Goal: Task Accomplishment & Management: Use online tool/utility

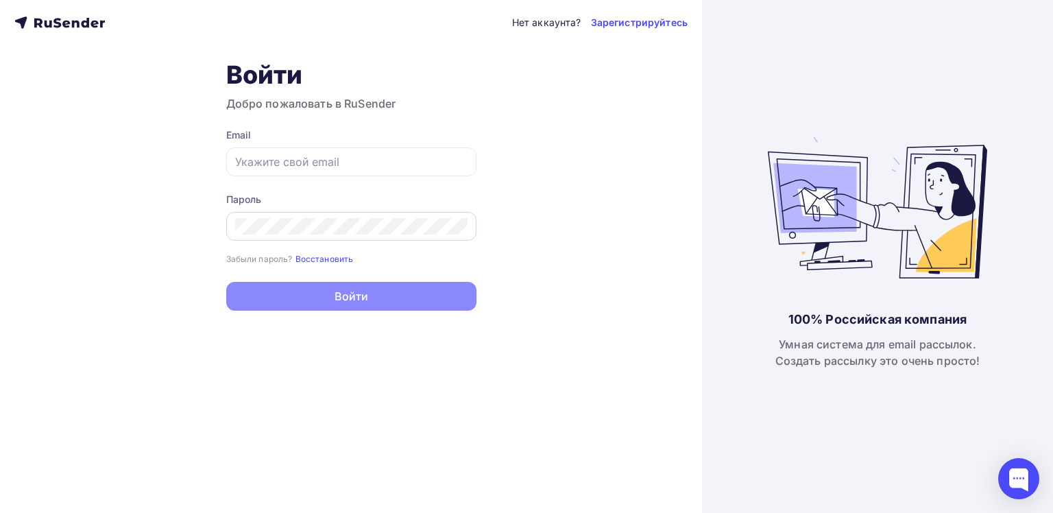
type input "[EMAIL_ADDRESS][DOMAIN_NAME]"
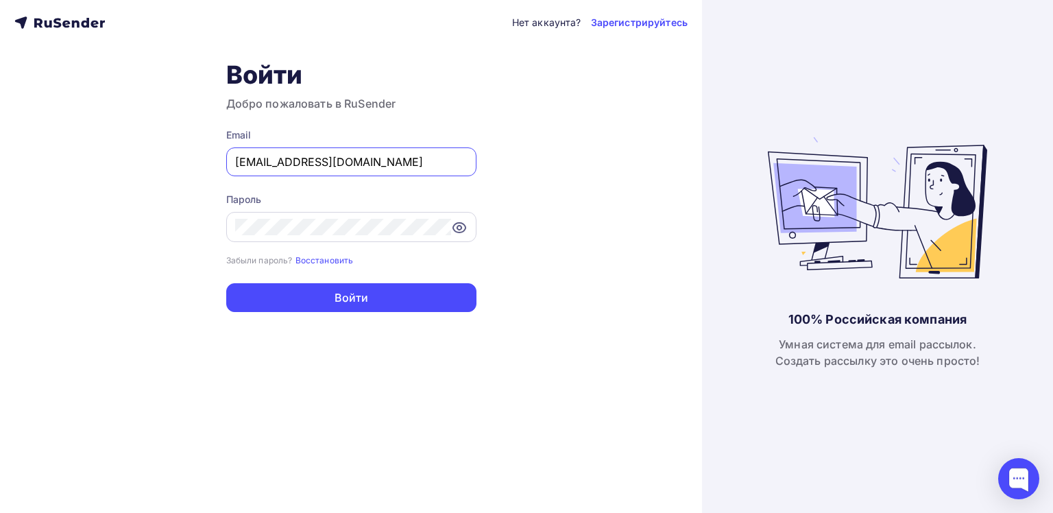
click at [453, 227] on icon at bounding box center [459, 228] width 12 height 10
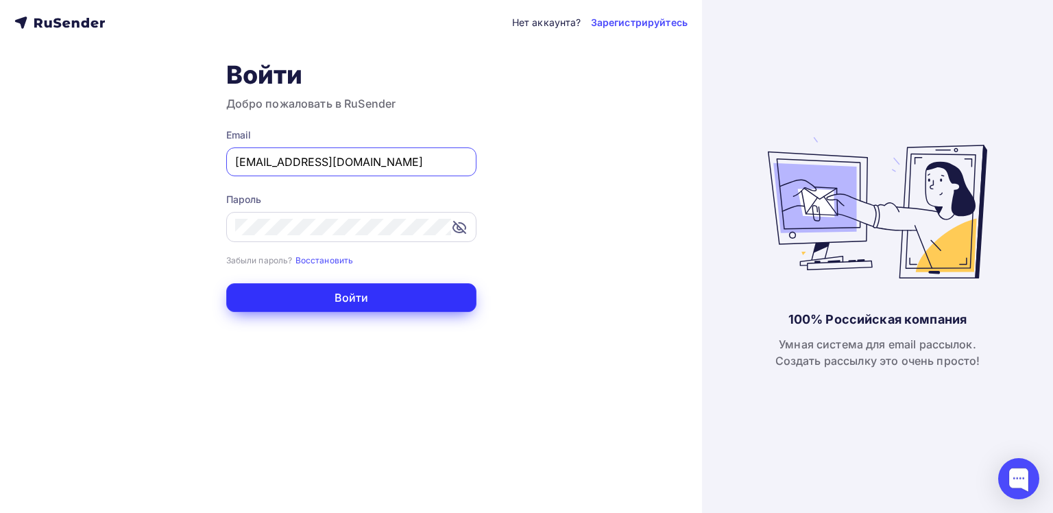
click at [396, 302] on button "Войти" at bounding box center [351, 297] width 250 height 29
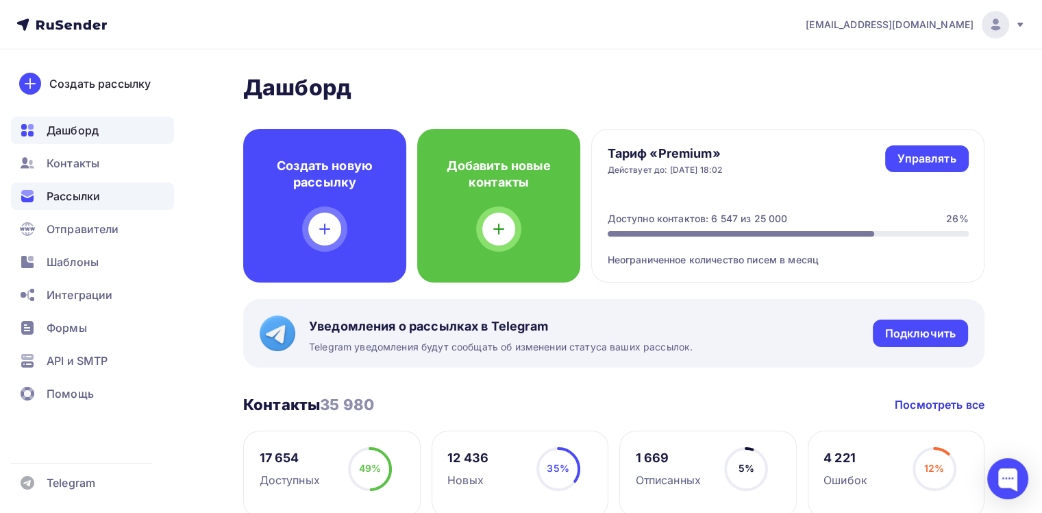
click at [66, 203] on span "Рассылки" at bounding box center [73, 196] width 53 height 16
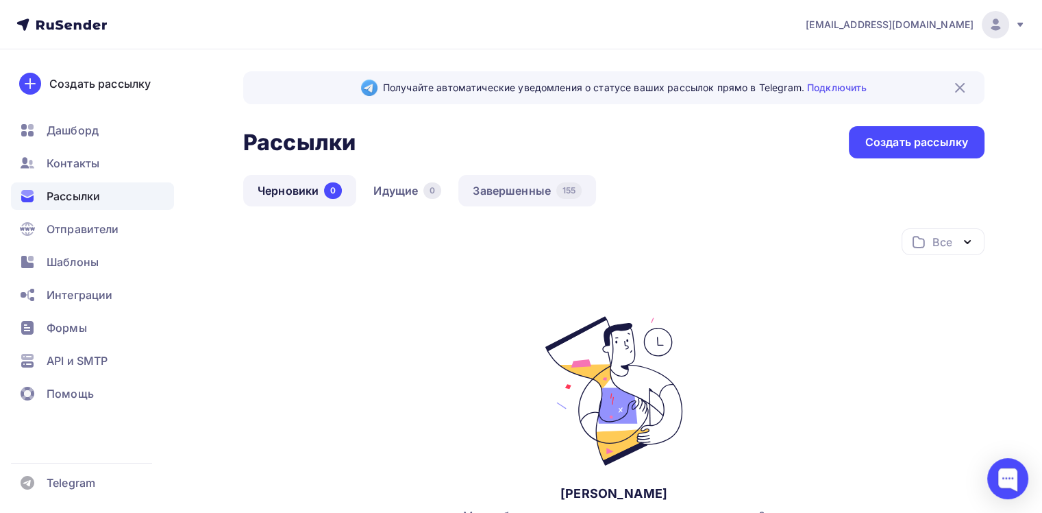
click at [524, 185] on link "Завершенные 155" at bounding box center [528, 191] width 138 height 32
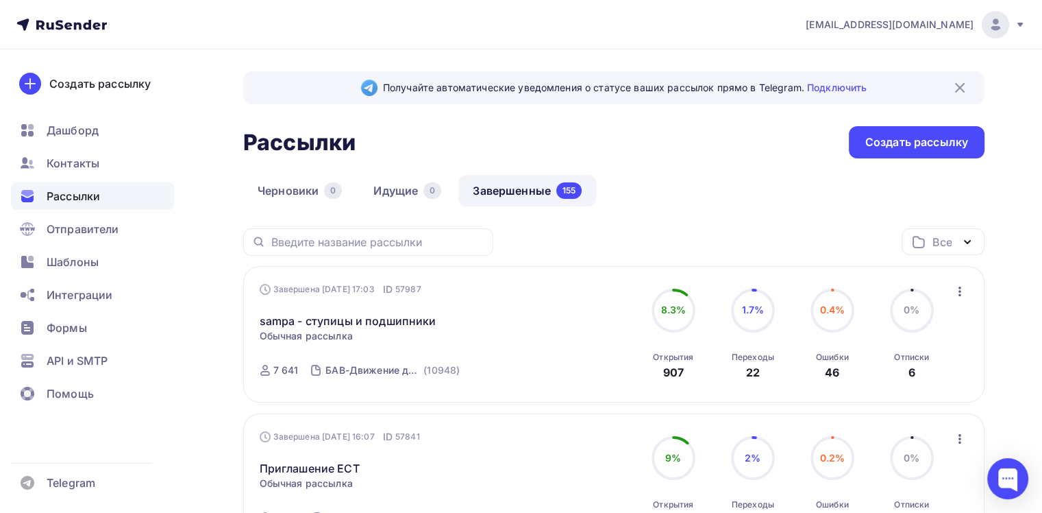
scroll to position [137, 0]
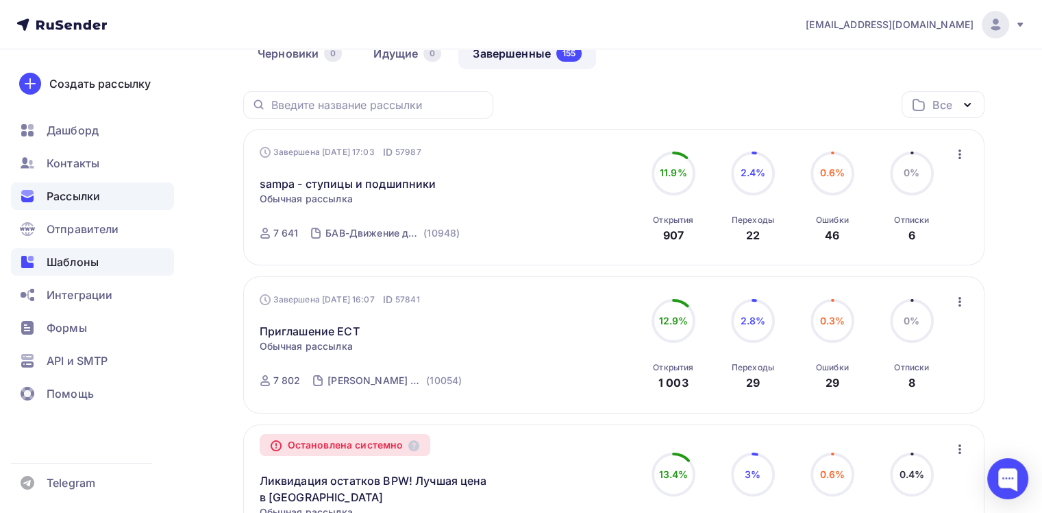
click at [76, 269] on span "Шаблоны" at bounding box center [73, 262] width 52 height 16
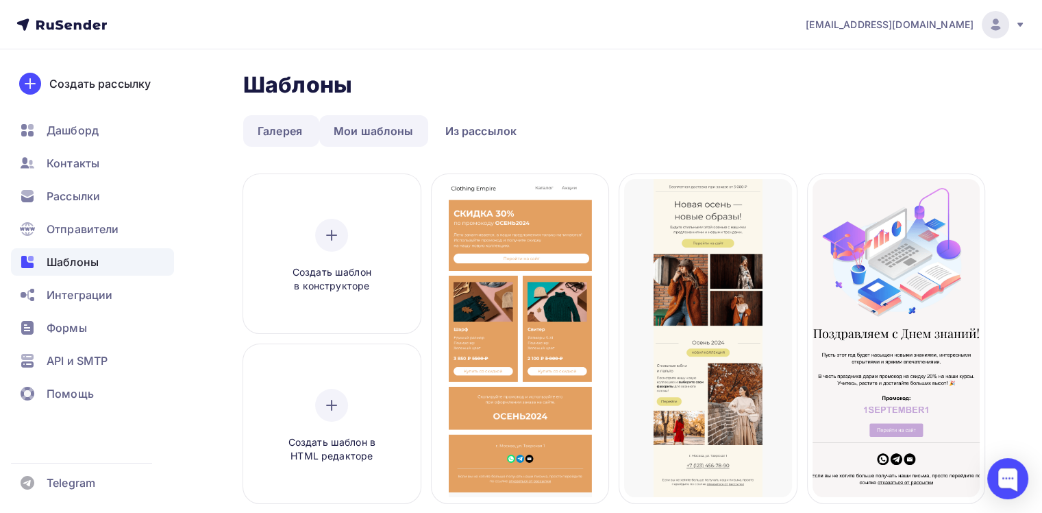
click at [390, 138] on link "Мои шаблоны" at bounding box center [373, 131] width 109 height 32
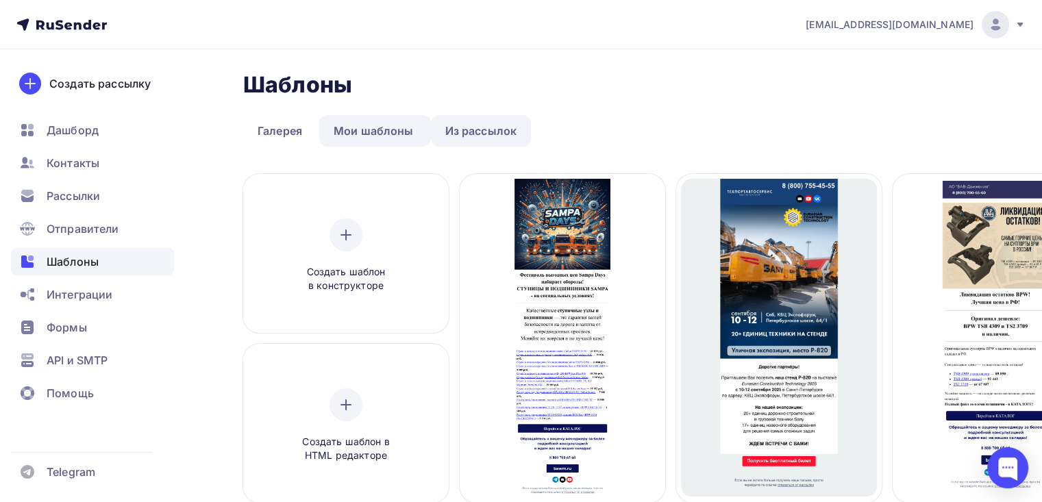
drag, startPoint x: 351, startPoint y: 238, endPoint x: 439, endPoint y: 124, distance: 144.1
click at [464, 134] on link "Из рассылок" at bounding box center [481, 131] width 101 height 32
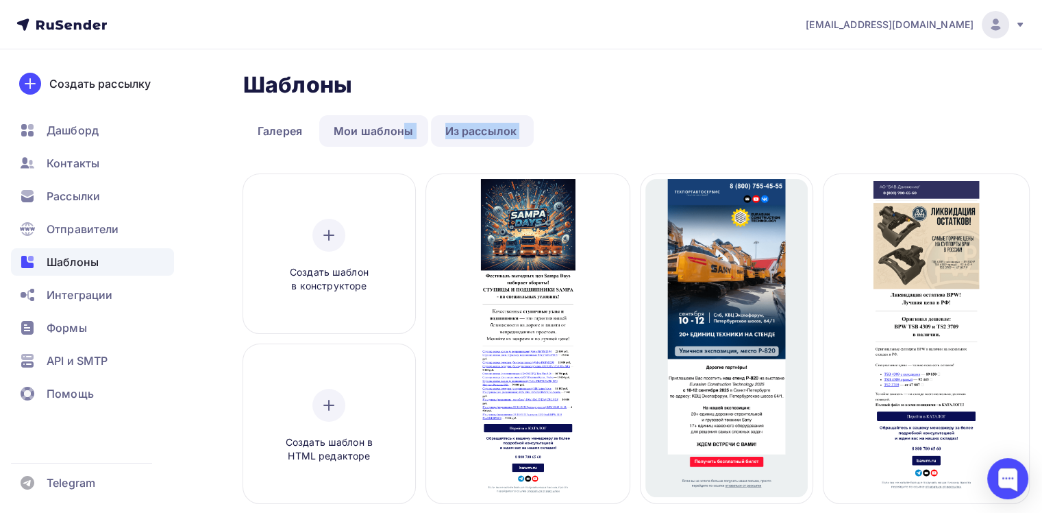
click at [373, 127] on link "Мои шаблоны" at bounding box center [373, 131] width 109 height 32
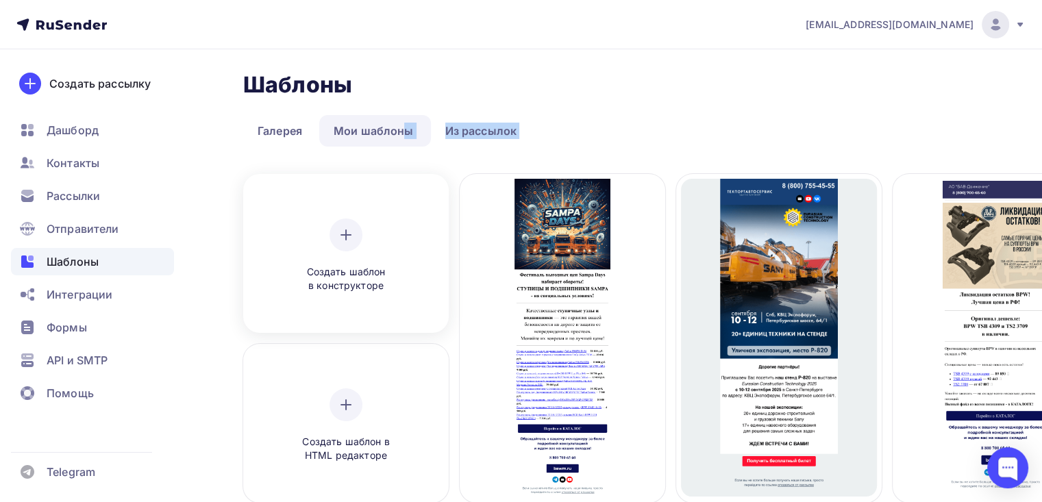
click at [344, 232] on icon at bounding box center [346, 235] width 16 height 16
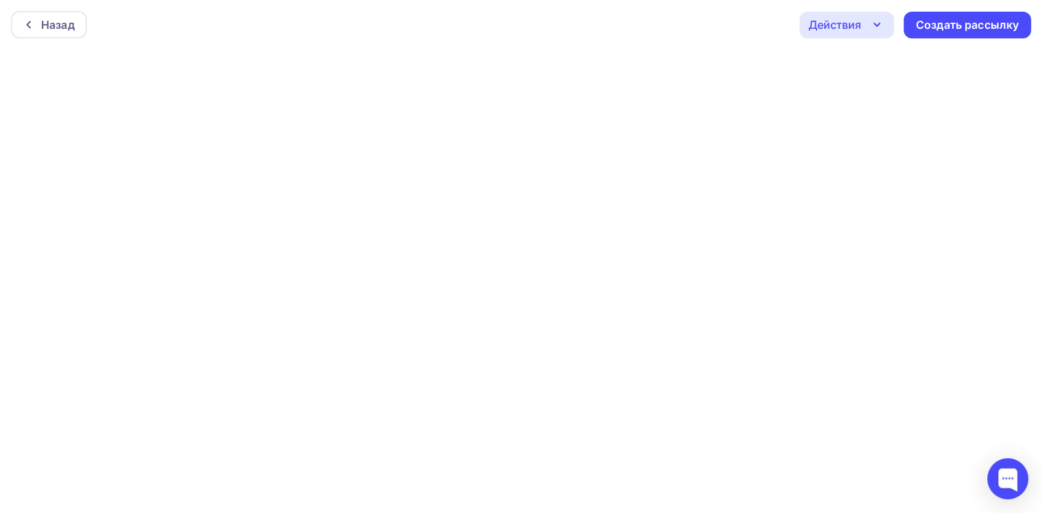
click at [962, 38] on div "Назад Действия Отправить тестовое письмо Предпросмотр Сохранить в Мои шаблоны В…" at bounding box center [521, 24] width 1042 height 49
click at [965, 26] on div "Создать рассылку" at bounding box center [967, 25] width 103 height 16
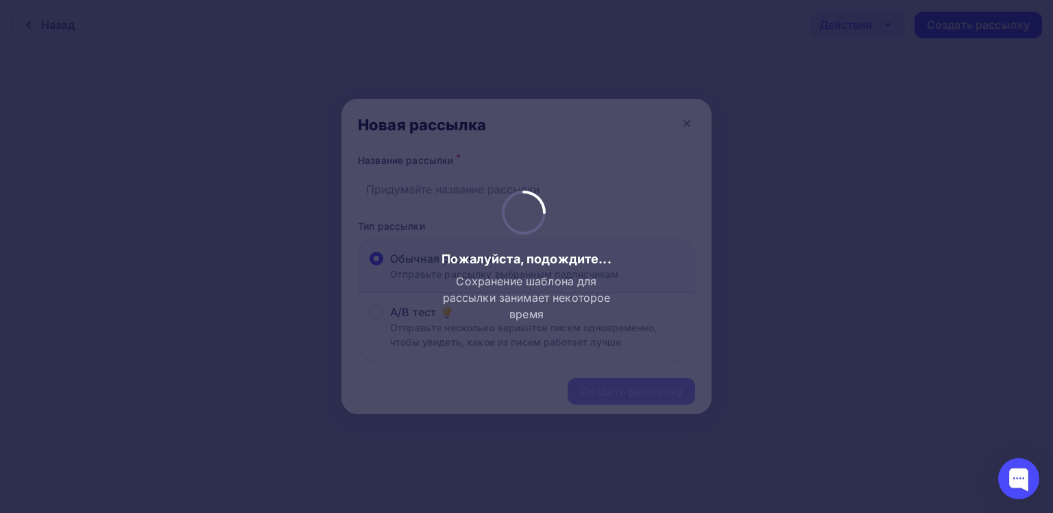
click at [455, 187] on div at bounding box center [526, 256] width 1053 height 513
click at [458, 343] on div at bounding box center [526, 256] width 1053 height 513
click at [1011, 480] on div at bounding box center [1018, 478] width 41 height 41
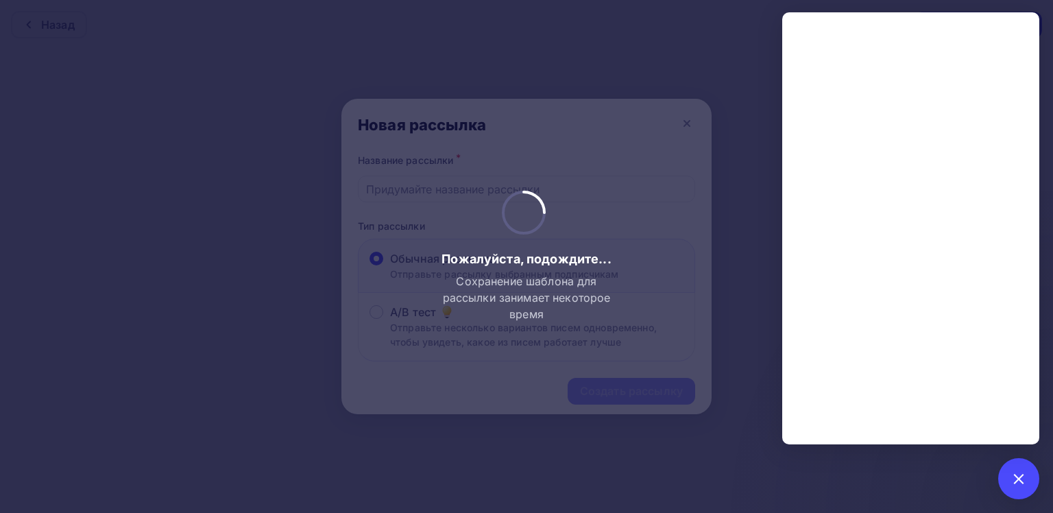
click at [755, 64] on div at bounding box center [526, 256] width 1053 height 513
click at [1019, 483] on div at bounding box center [1018, 478] width 19 height 19
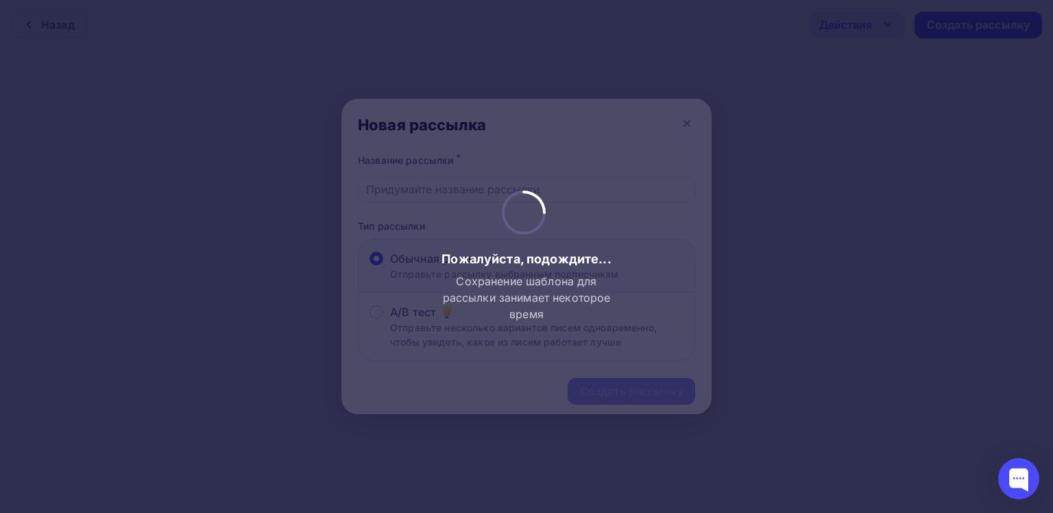
click at [684, 285] on div at bounding box center [526, 256] width 1053 height 513
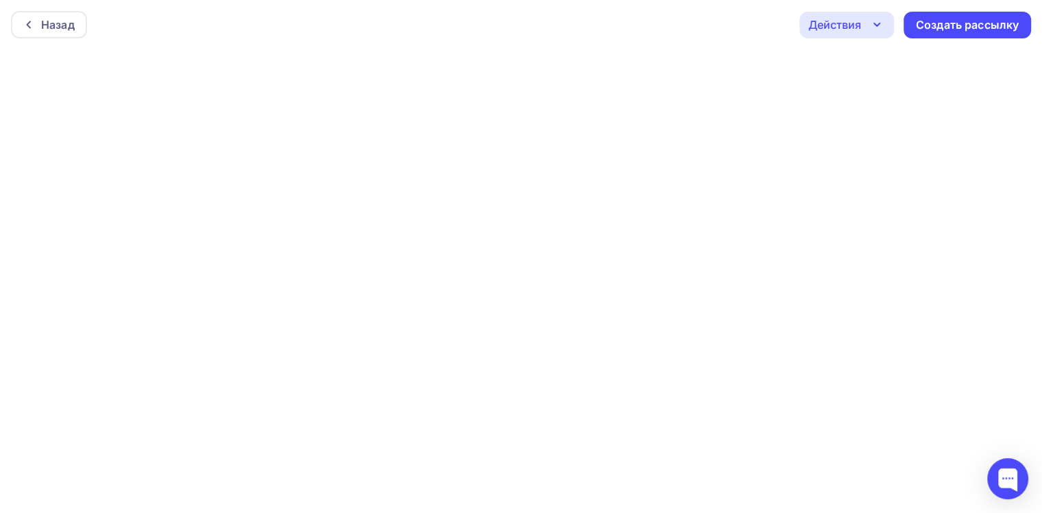
click at [872, 18] on icon "button" at bounding box center [877, 24] width 16 height 16
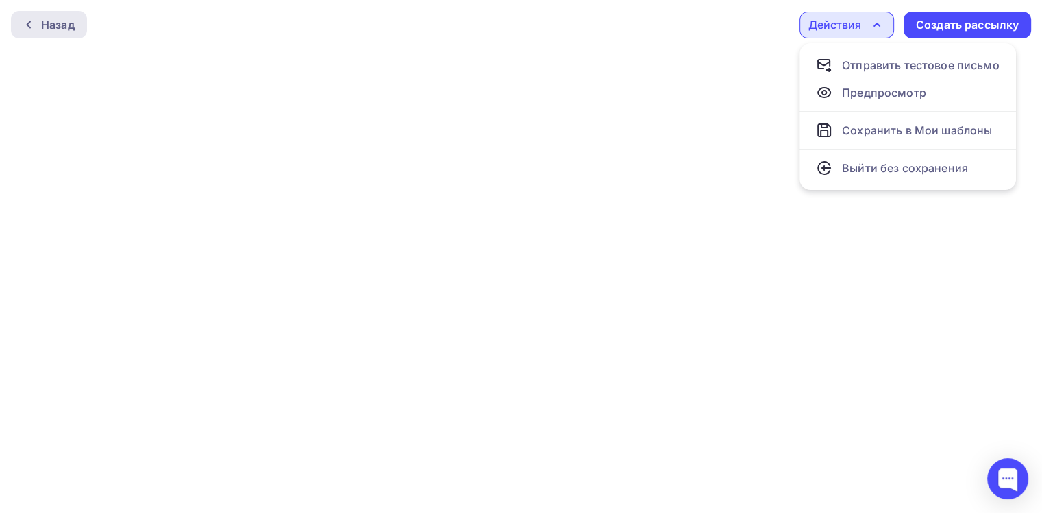
click at [52, 20] on div "Назад" at bounding box center [58, 24] width 34 height 16
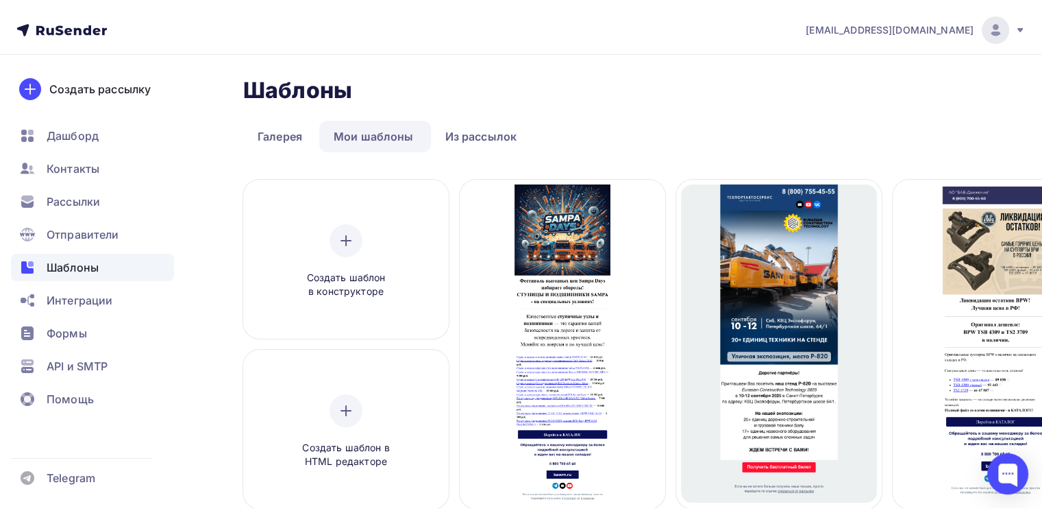
scroll to position [69, 0]
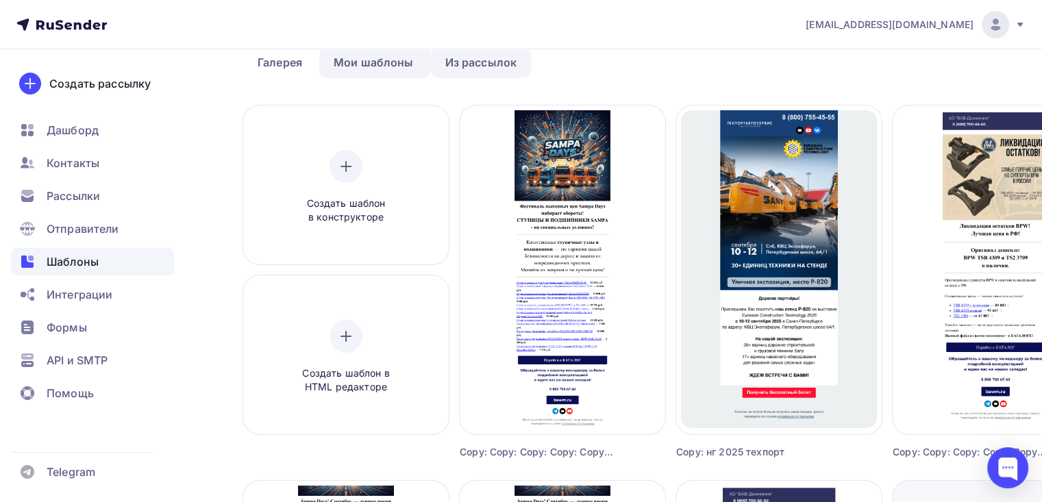
click at [494, 63] on link "Из рассылок" at bounding box center [481, 63] width 101 height 32
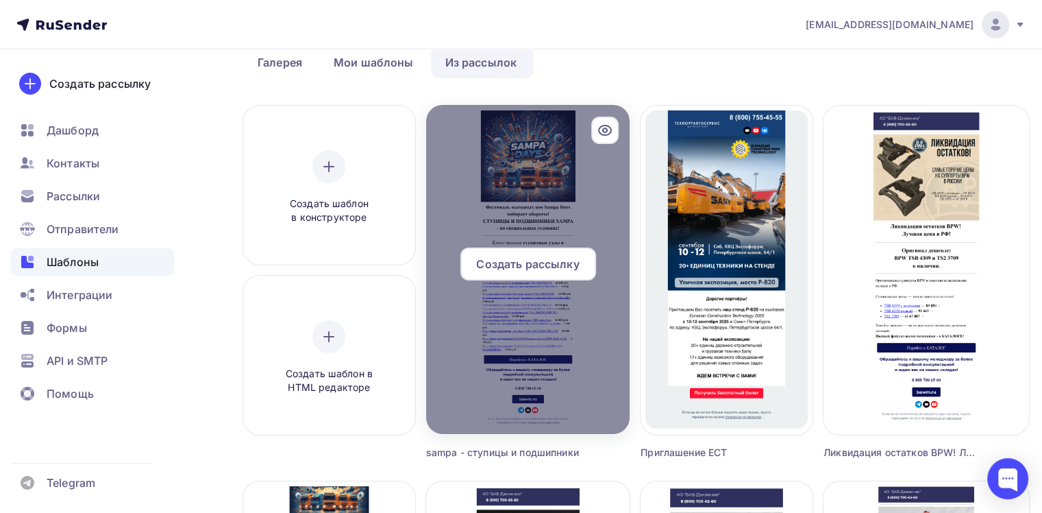
click at [497, 263] on span "Создать рассылку" at bounding box center [527, 264] width 103 height 16
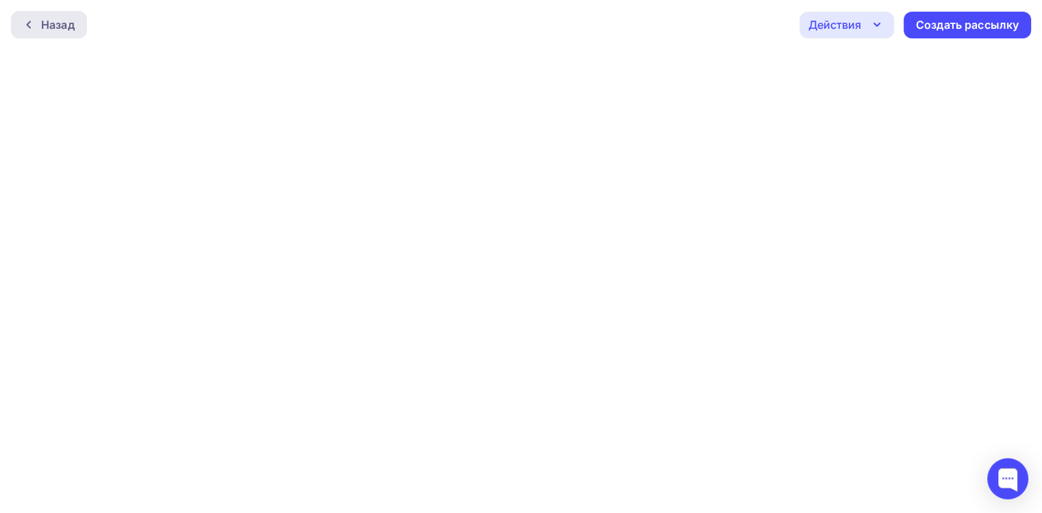
click at [55, 22] on div "Назад" at bounding box center [58, 24] width 34 height 16
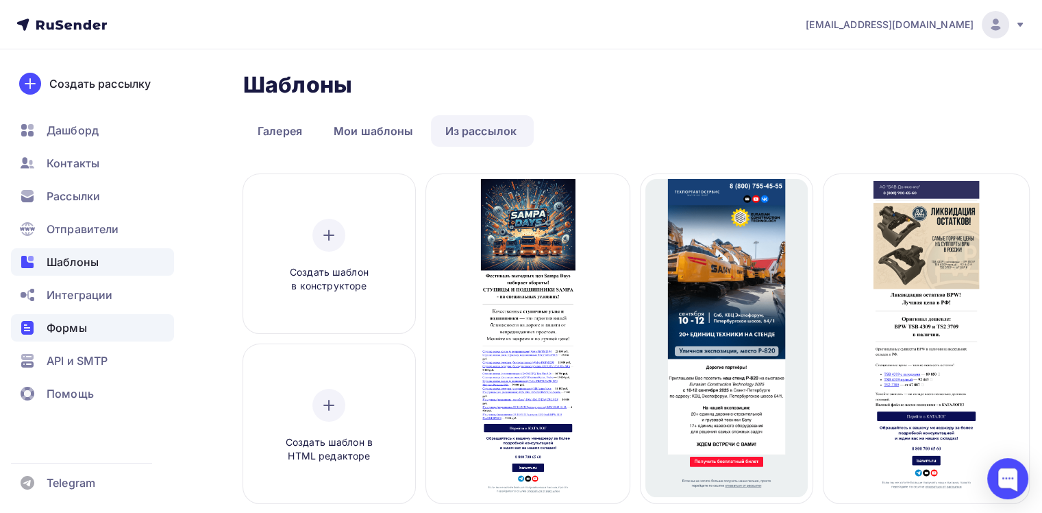
click at [71, 324] on span "Формы" at bounding box center [67, 327] width 40 height 16
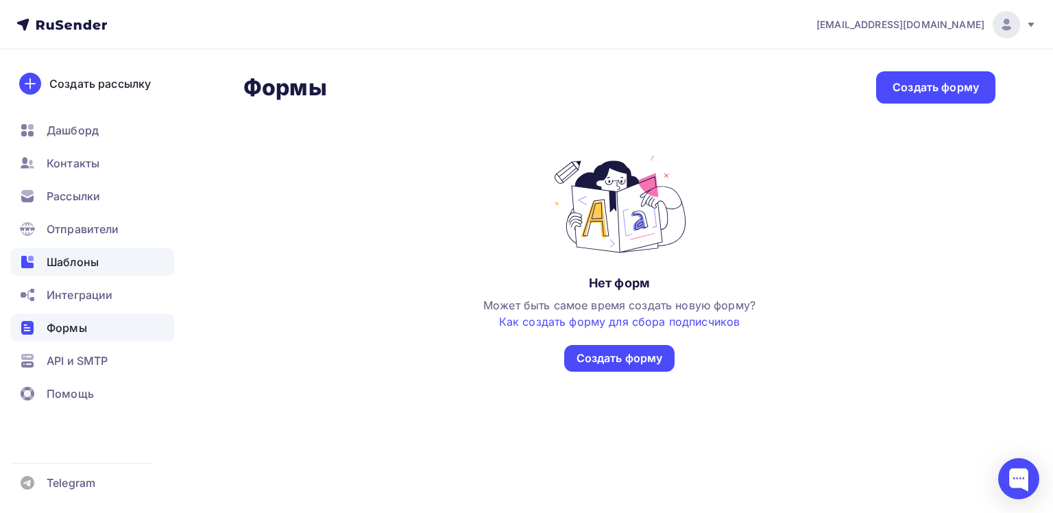
click at [80, 260] on span "Шаблоны" at bounding box center [73, 262] width 52 height 16
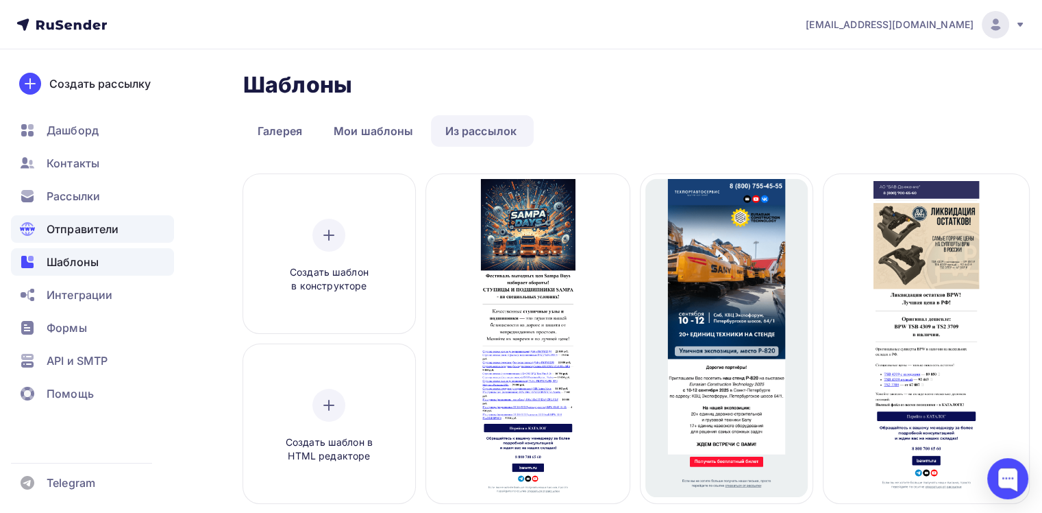
click at [99, 223] on span "Отправители" at bounding box center [83, 229] width 73 height 16
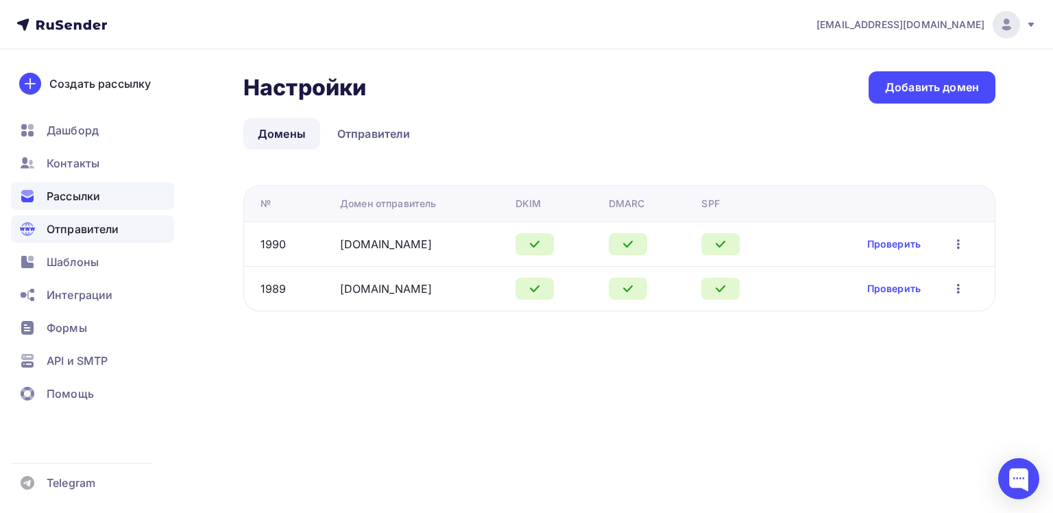
click at [90, 195] on span "Рассылки" at bounding box center [73, 196] width 53 height 16
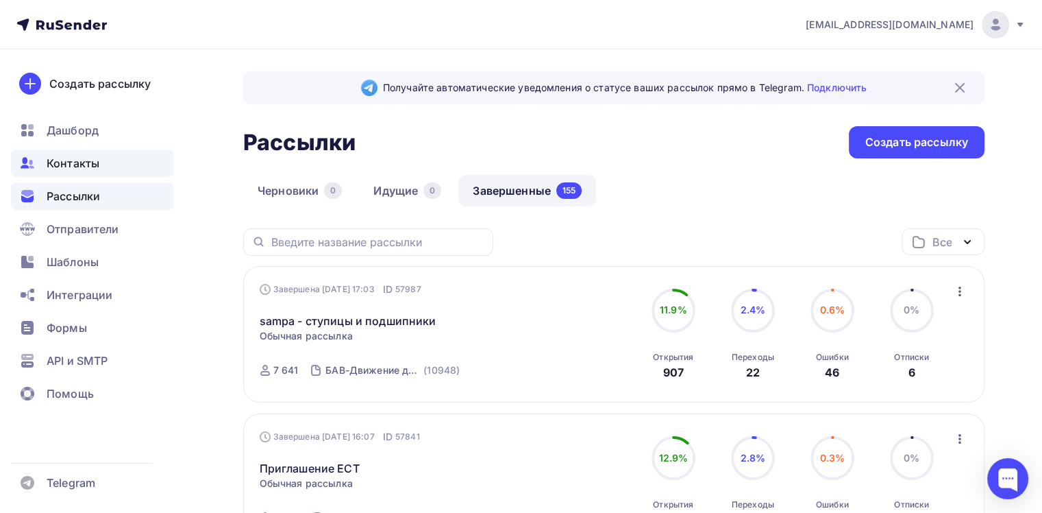
click at [90, 160] on span "Контакты" at bounding box center [73, 163] width 53 height 16
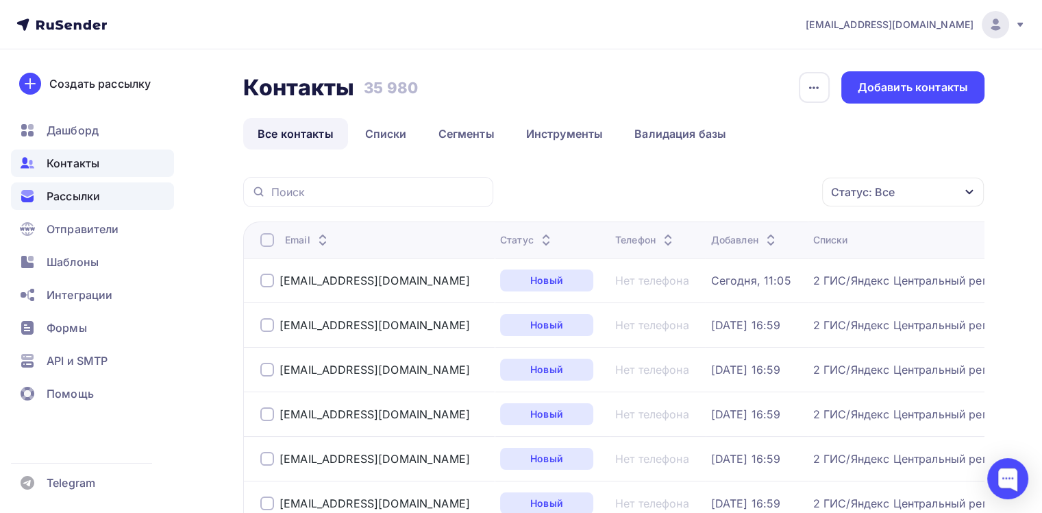
click at [103, 199] on div "Рассылки" at bounding box center [92, 195] width 163 height 27
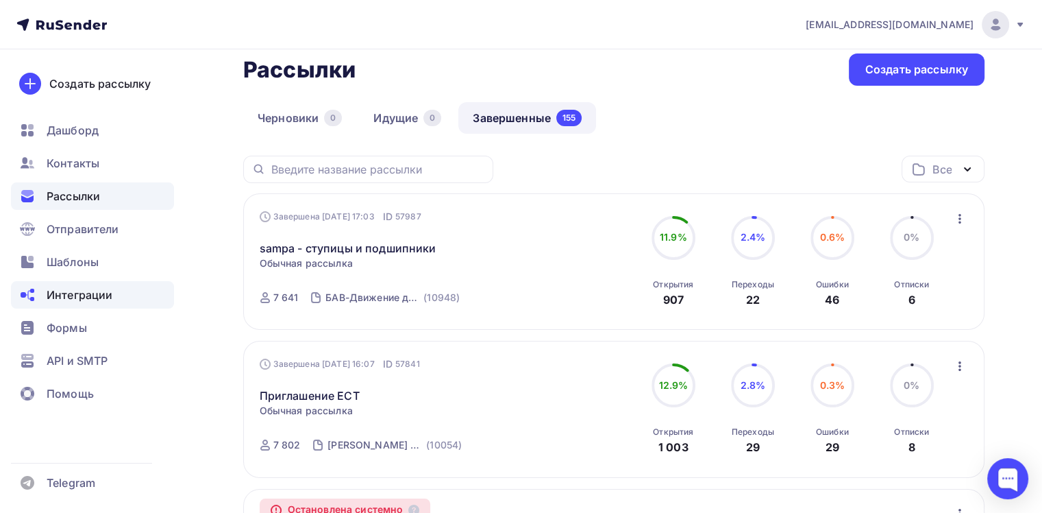
scroll to position [137, 0]
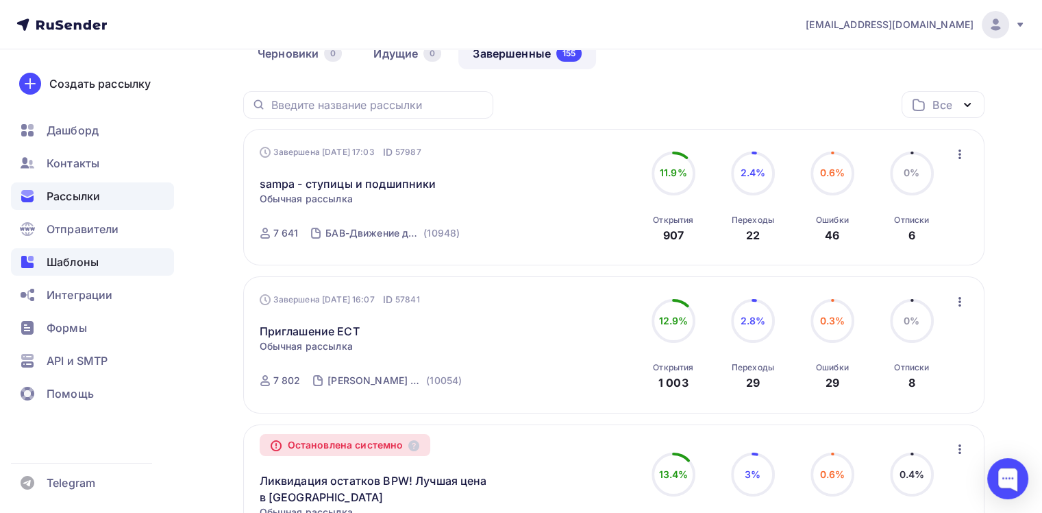
click at [71, 260] on span "Шаблоны" at bounding box center [73, 262] width 52 height 16
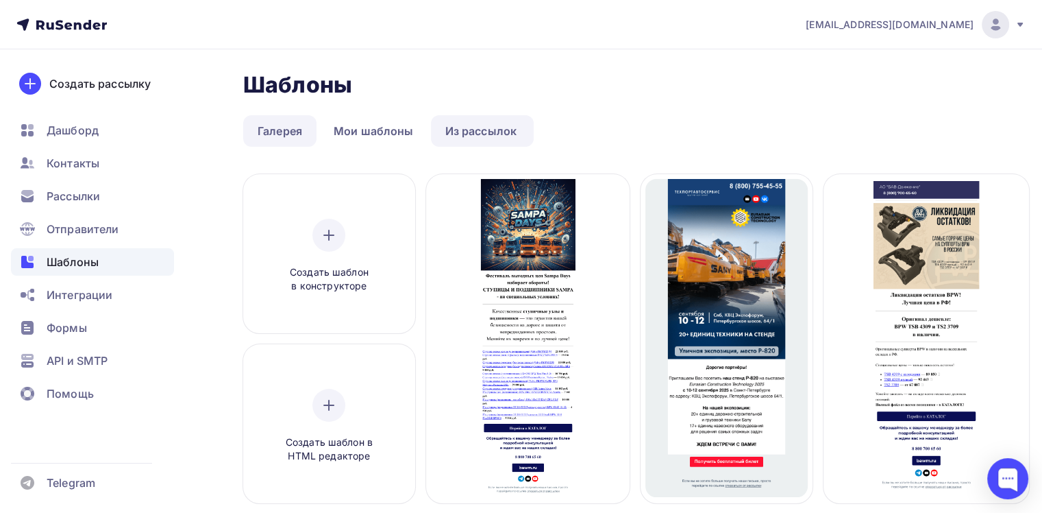
click at [285, 130] on link "Галерея" at bounding box center [279, 131] width 73 height 32
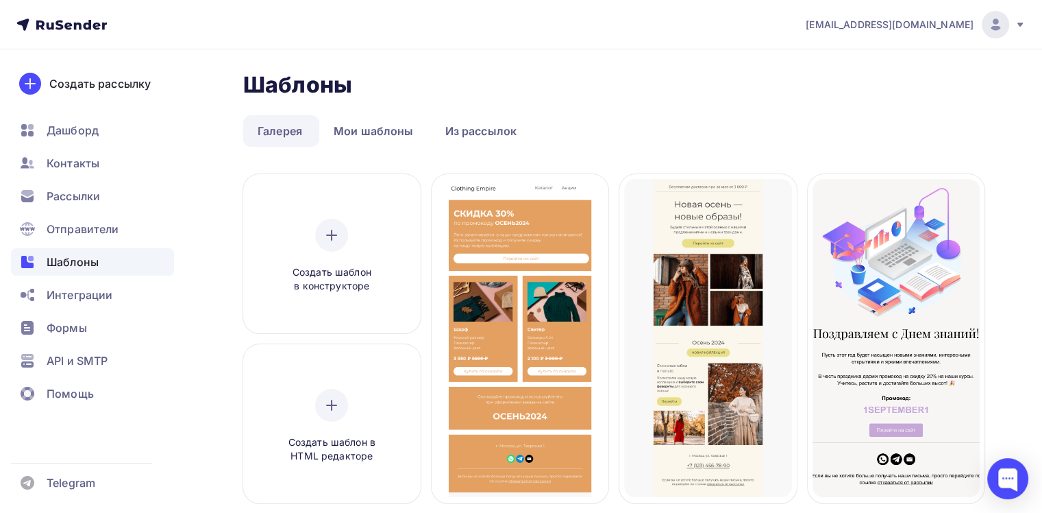
click at [269, 129] on link "Галерея" at bounding box center [279, 131] width 73 height 32
click at [489, 128] on link "Из рассылок" at bounding box center [481, 131] width 101 height 32
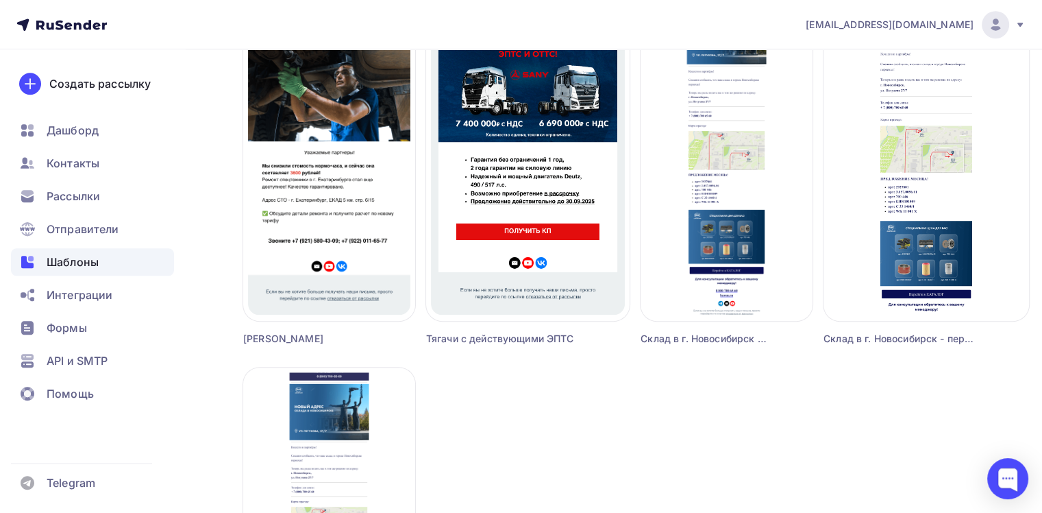
scroll to position [960, 0]
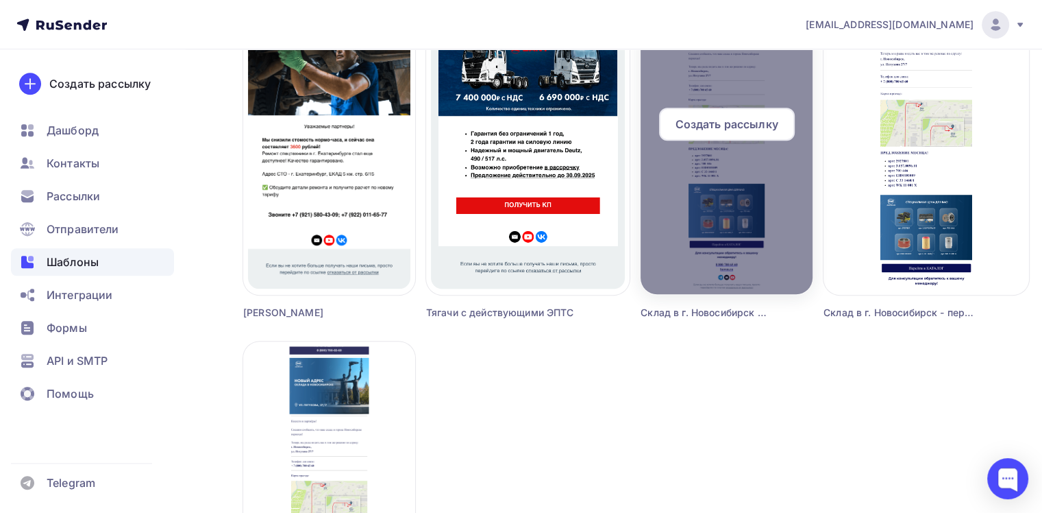
click at [711, 225] on div at bounding box center [727, 129] width 172 height 329
click at [737, 123] on span "Создать рассылку" at bounding box center [726, 124] width 103 height 16
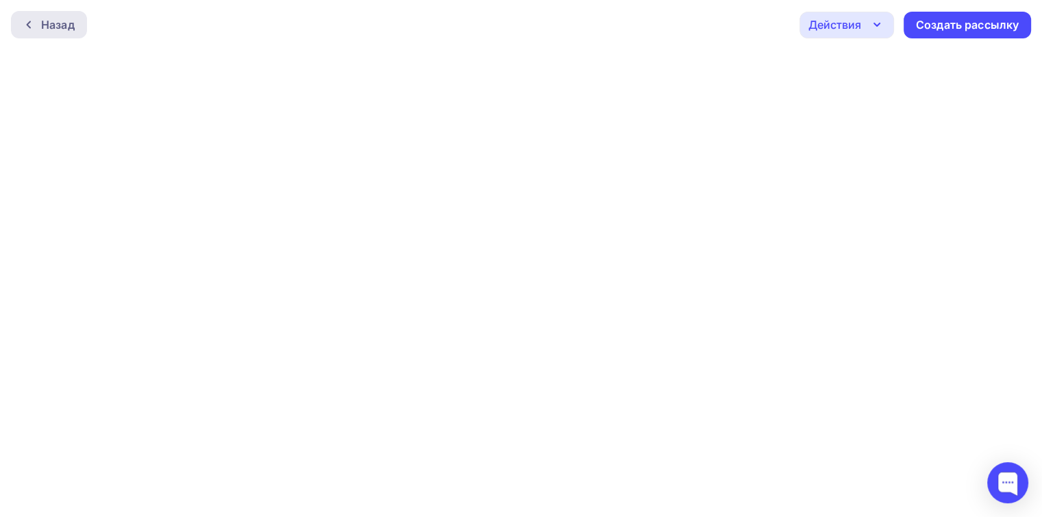
click at [43, 21] on div "Назад" at bounding box center [58, 24] width 34 height 16
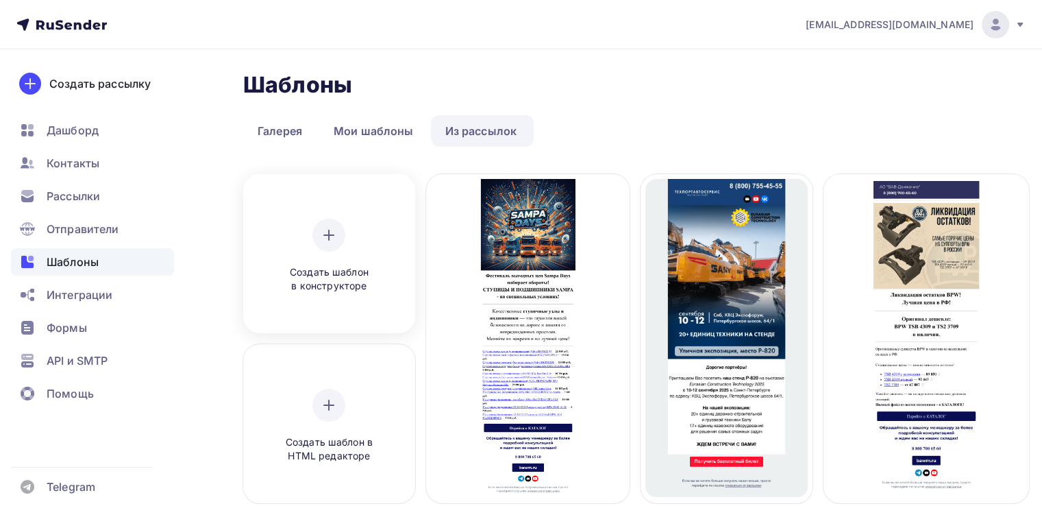
click at [340, 252] on div "Создать шаблон в конструкторе" at bounding box center [329, 256] width 130 height 75
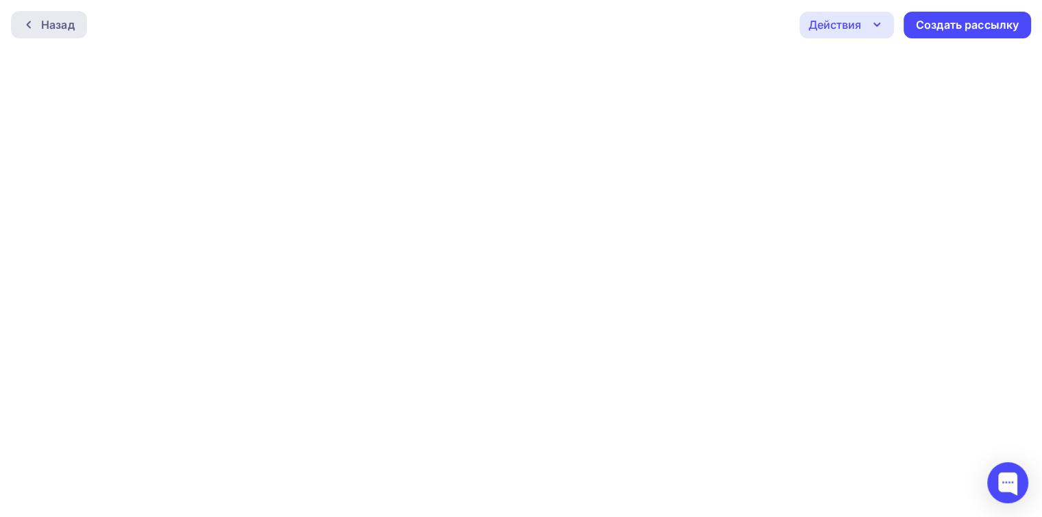
click at [49, 27] on div "Назад" at bounding box center [58, 24] width 34 height 16
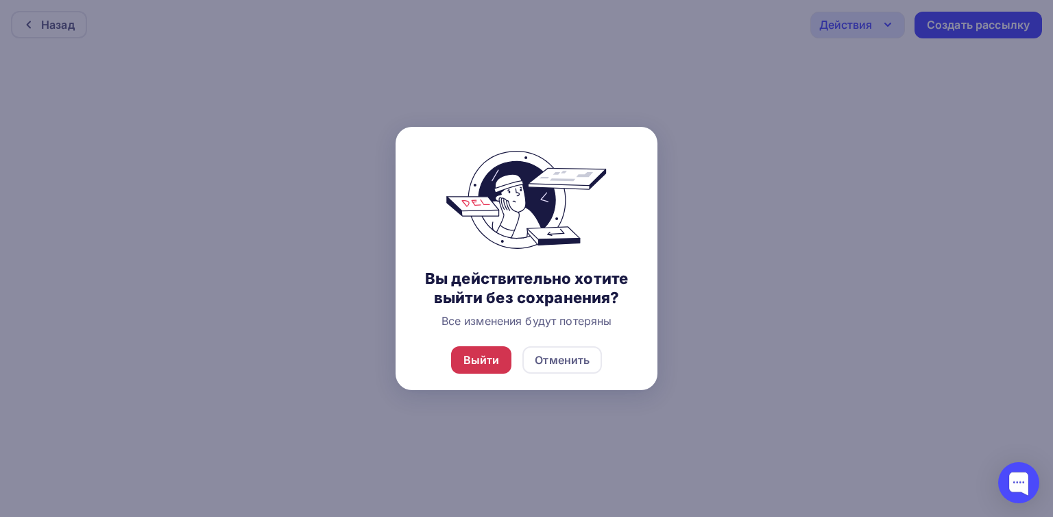
click at [480, 361] on div "Выйти" at bounding box center [481, 360] width 36 height 16
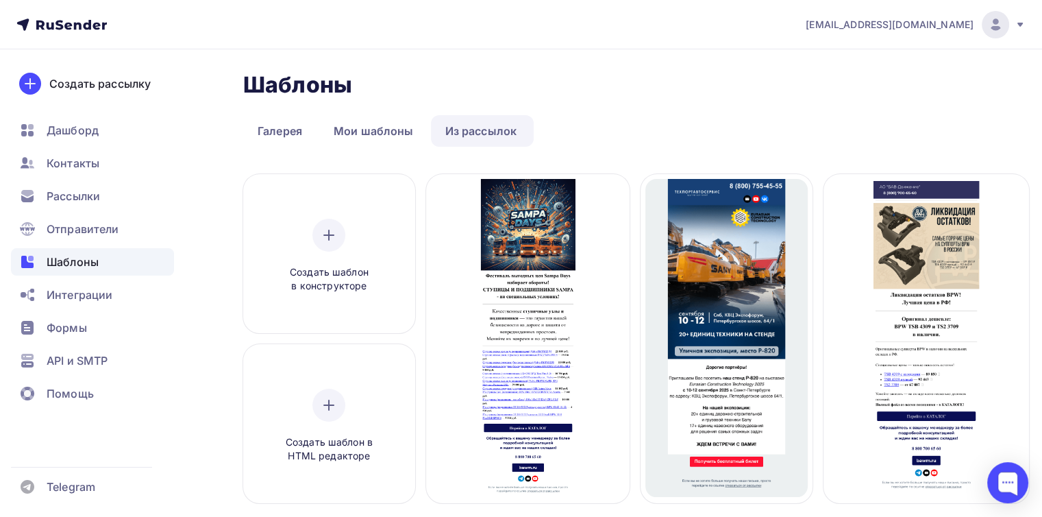
scroll to position [69, 0]
